Goal: Information Seeking & Learning: Learn about a topic

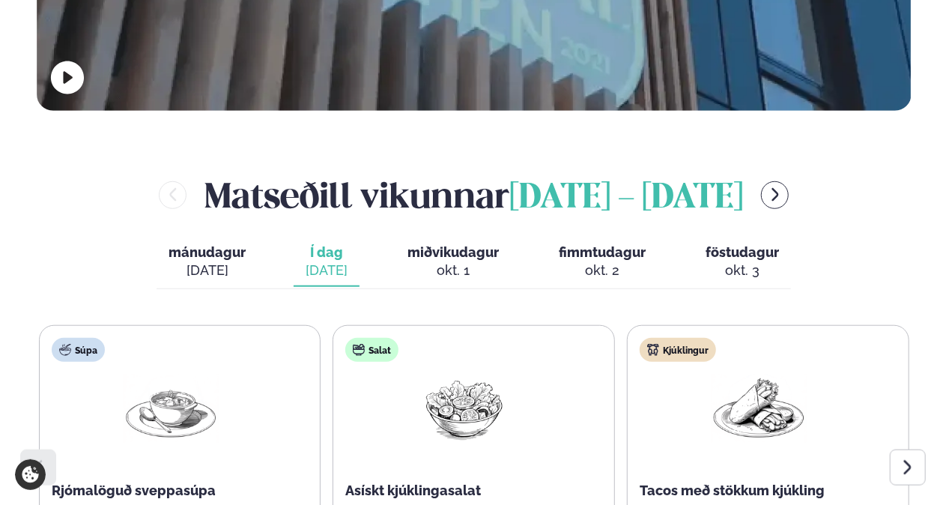
scroll to position [674, 0]
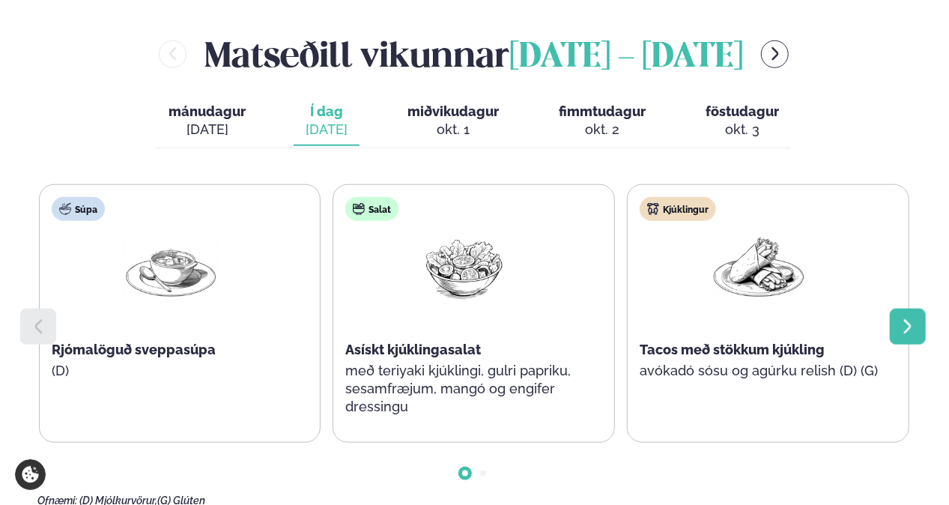
click at [899, 318] on icon at bounding box center [908, 327] width 18 height 18
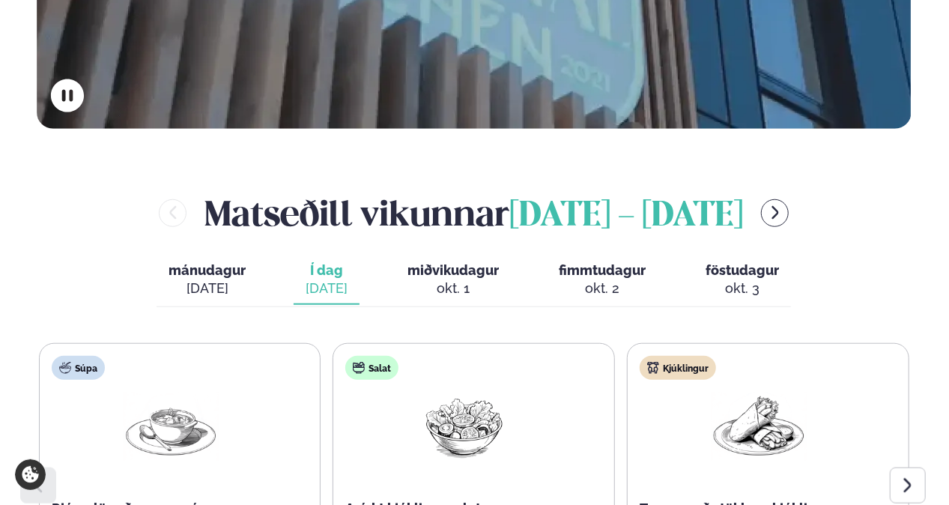
scroll to position [524, 0]
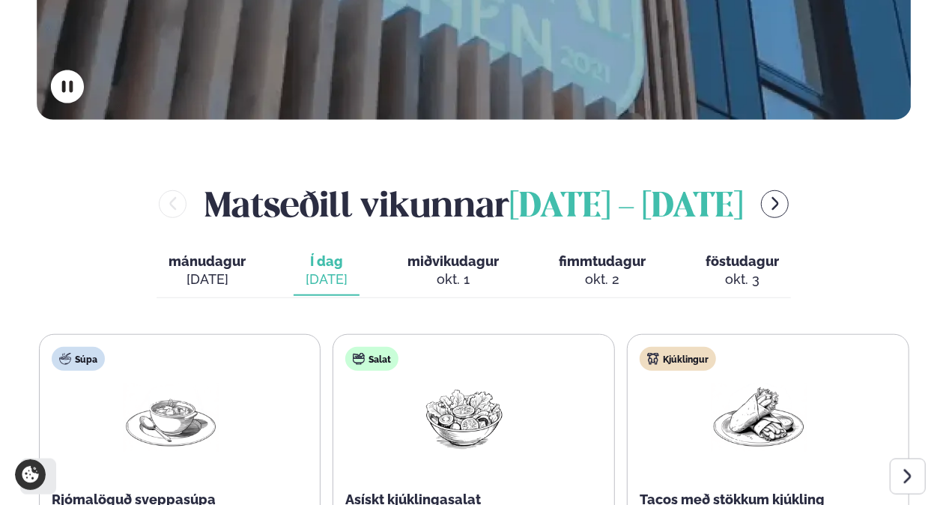
click at [449, 253] on span "miðvikudagur" at bounding box center [452, 261] width 91 height 16
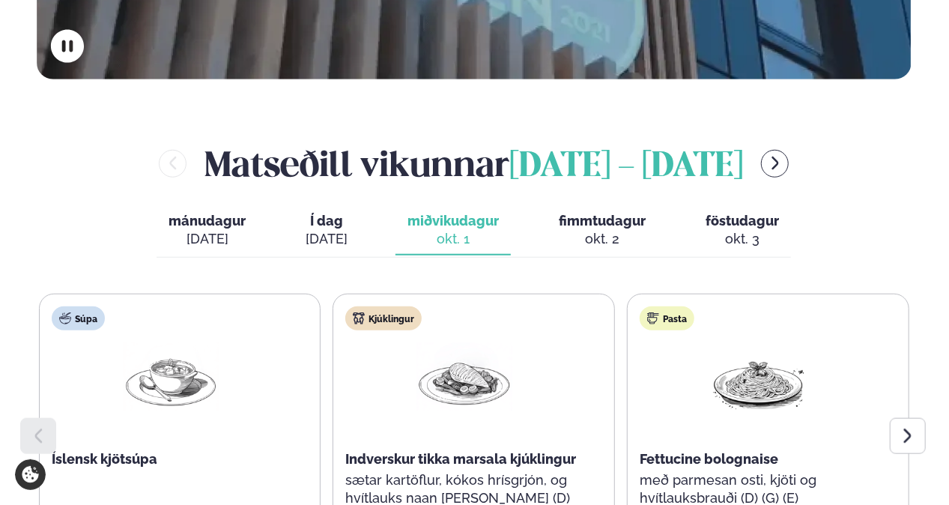
scroll to position [599, 0]
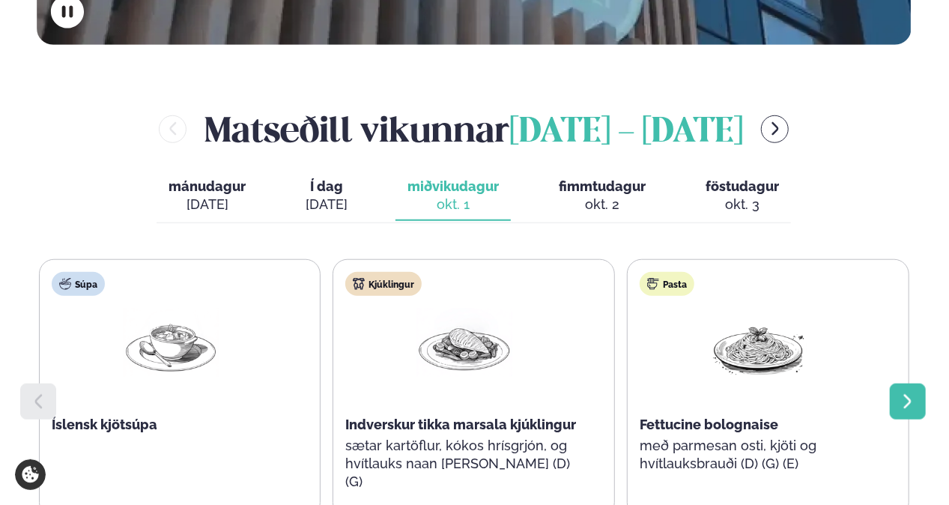
click at [905, 394] on icon at bounding box center [907, 401] width 7 height 14
